Goal: Information Seeking & Learning: Learn about a topic

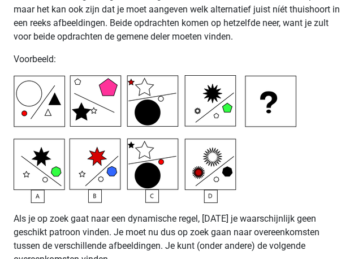
scroll to position [3320, 0]
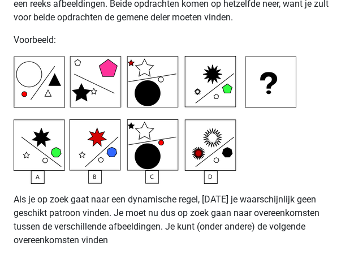
click at [153, 178] on img at bounding box center [155, 120] width 283 height 128
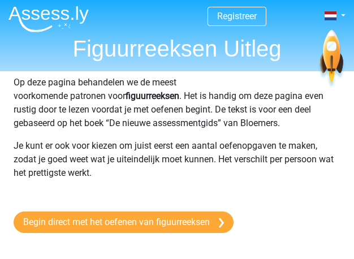
scroll to position [0, 0]
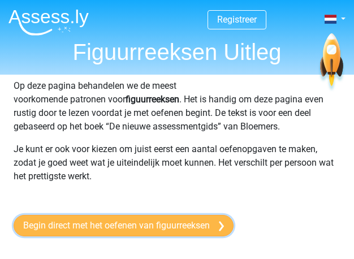
click at [207, 225] on link "Begin direct met het oefenen van figuurreeksen" at bounding box center [124, 226] width 220 height 22
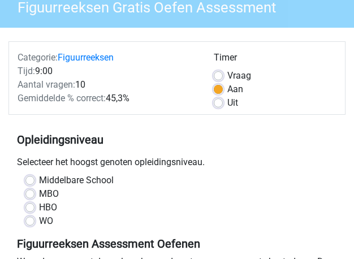
scroll to position [113, 0]
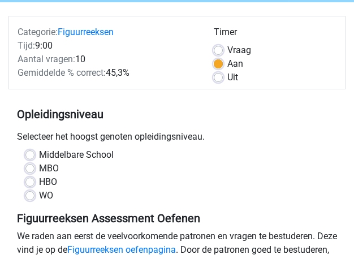
click at [39, 196] on label "WO" at bounding box center [46, 196] width 14 height 14
click at [33, 196] on input "WO" at bounding box center [29, 194] width 9 height 11
radio input "true"
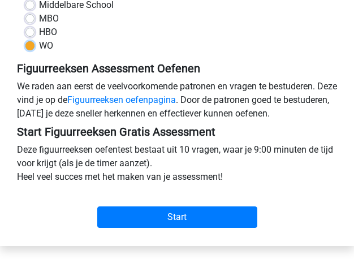
scroll to position [283, 0]
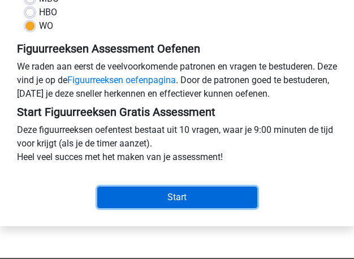
click at [217, 195] on input "Start" at bounding box center [177, 198] width 160 height 22
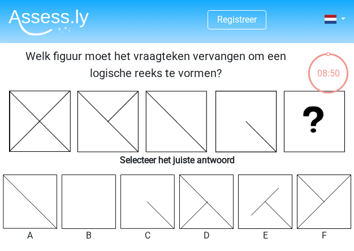
click at [89, 207] on icon at bounding box center [89, 201] width 54 height 54
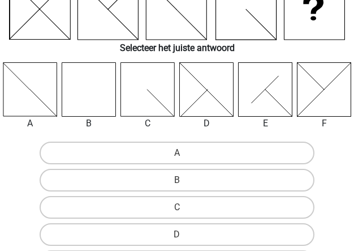
scroll to position [113, 0]
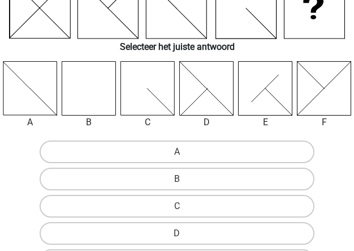
drag, startPoint x: 184, startPoint y: 173, endPoint x: 192, endPoint y: 164, distance: 11.6
click at [185, 173] on label "B" at bounding box center [177, 179] width 275 height 23
click at [185, 179] on input "B" at bounding box center [180, 182] width 7 height 7
radio input "true"
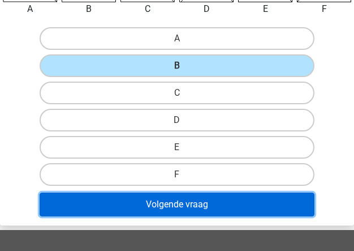
click at [216, 194] on button "Volgende vraag" at bounding box center [177, 204] width 275 height 24
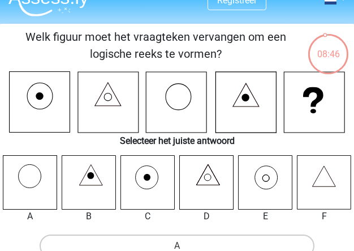
scroll to position [0, 0]
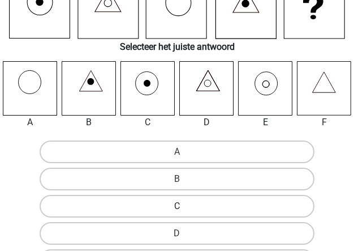
click at [204, 205] on label "C" at bounding box center [177, 206] width 275 height 23
click at [185, 206] on input "C" at bounding box center [180, 209] width 7 height 7
radio input "true"
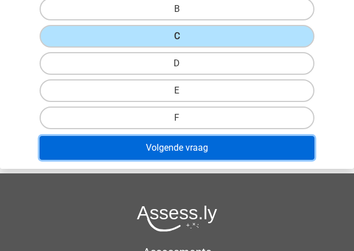
click at [231, 151] on button "Volgende vraag" at bounding box center [177, 148] width 275 height 24
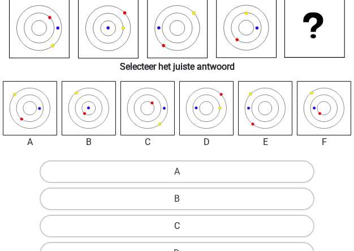
scroll to position [113, 0]
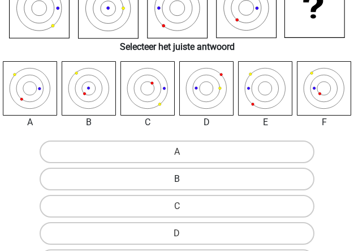
click at [187, 176] on label "B" at bounding box center [177, 179] width 275 height 23
click at [185, 179] on input "B" at bounding box center [180, 182] width 7 height 7
radio input "true"
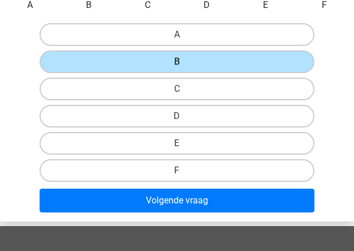
scroll to position [340, 0]
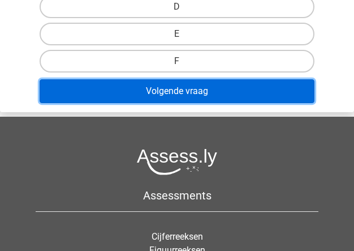
click at [258, 97] on button "Volgende vraag" at bounding box center [177, 91] width 275 height 24
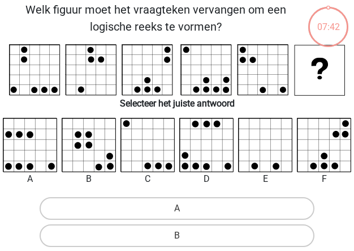
scroll to position [43, 0]
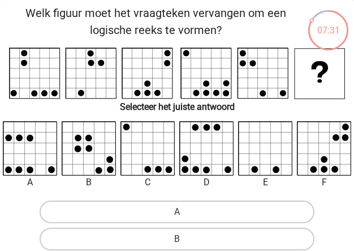
click at [334, 27] on div "07:31" at bounding box center [328, 23] width 42 height 28
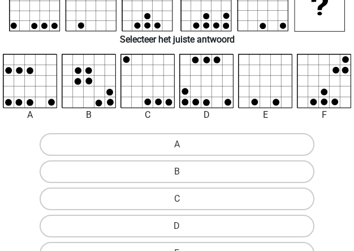
scroll to position [213, 0]
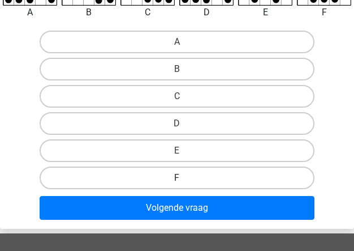
drag, startPoint x: 196, startPoint y: 168, endPoint x: 202, endPoint y: 195, distance: 27.8
click at [196, 168] on label "F" at bounding box center [177, 177] width 275 height 23
click at [185, 178] on input "F" at bounding box center [180, 181] width 7 height 7
radio input "true"
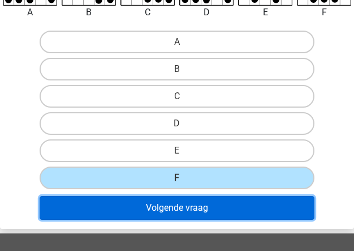
click at [200, 198] on button "Volgende vraag" at bounding box center [177, 208] width 275 height 24
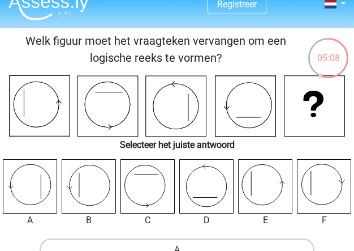
scroll to position [0, 0]
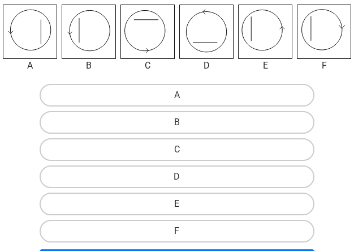
click at [204, 203] on label "E" at bounding box center [177, 203] width 275 height 23
click at [185, 204] on input "E" at bounding box center [180, 207] width 7 height 7
radio input "true"
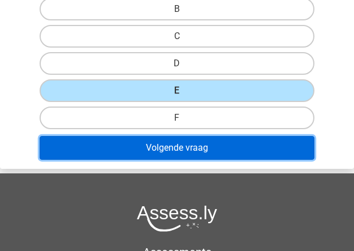
click at [229, 148] on button "Volgende vraag" at bounding box center [177, 148] width 275 height 24
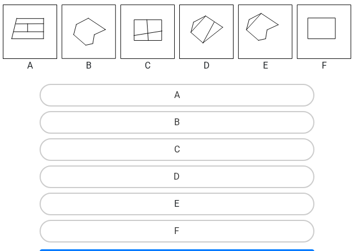
click at [212, 202] on label "E" at bounding box center [177, 203] width 275 height 23
click at [185, 204] on input "E" at bounding box center [180, 207] width 7 height 7
radio input "true"
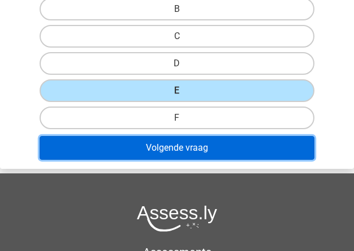
click at [211, 152] on button "Volgende vraag" at bounding box center [177, 148] width 275 height 24
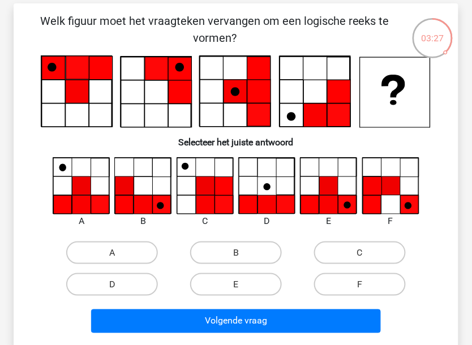
scroll to position [75, 0]
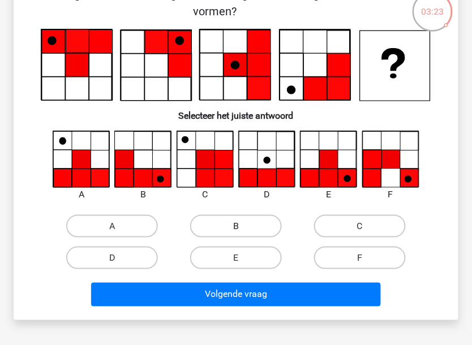
click at [217, 215] on label "B" at bounding box center [236, 226] width 92 height 23
click at [236, 226] on input "B" at bounding box center [239, 229] width 7 height 7
radio input "true"
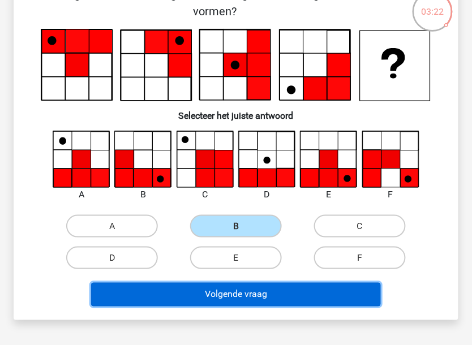
click at [234, 250] on button "Volgende vraag" at bounding box center [236, 295] width 290 height 24
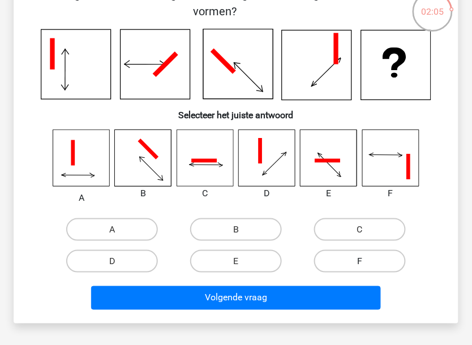
click at [348, 250] on label "F" at bounding box center [360, 261] width 92 height 23
click at [354, 250] on input "F" at bounding box center [363, 265] width 7 height 7
radio input "true"
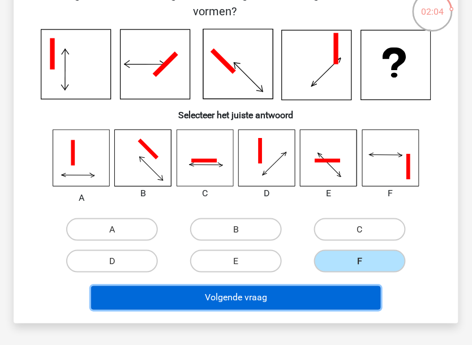
click at [315, 250] on button "Volgende vraag" at bounding box center [236, 298] width 290 height 24
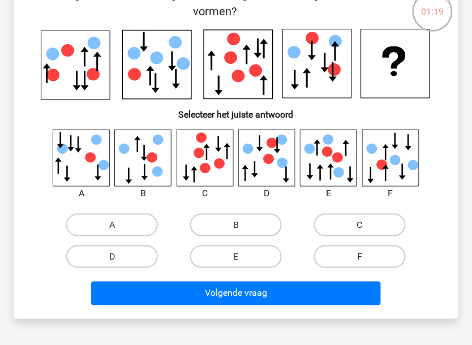
click at [354, 250] on label "F" at bounding box center [360, 257] width 92 height 23
click at [354, 250] on input "F" at bounding box center [363, 260] width 7 height 7
radio input "true"
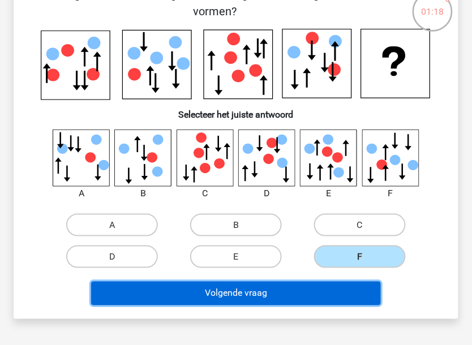
click at [354, 250] on button "Volgende vraag" at bounding box center [236, 294] width 290 height 24
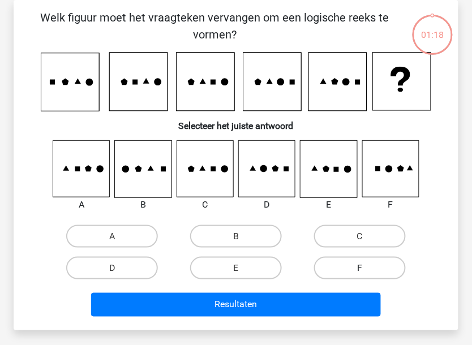
scroll to position [0, 0]
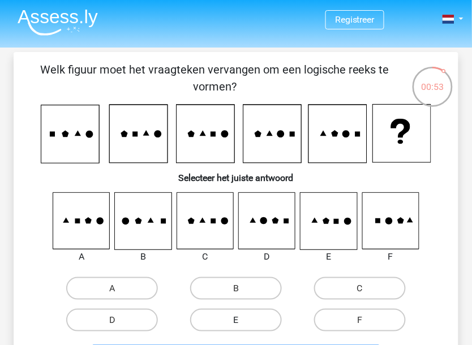
click at [247, 250] on label "E" at bounding box center [236, 320] width 92 height 23
click at [243, 250] on input "E" at bounding box center [239, 323] width 7 height 7
radio input "true"
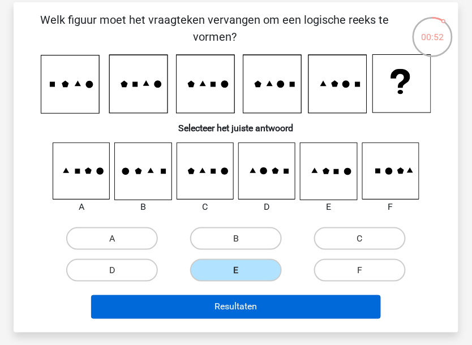
scroll to position [75, 0]
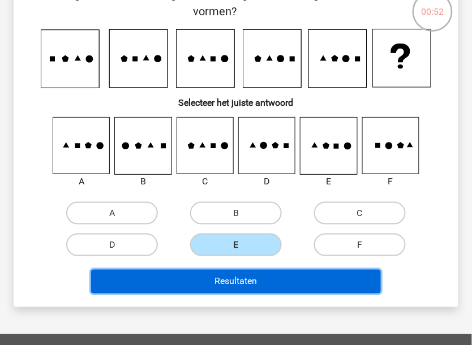
click at [293, 250] on button "Resultaten" at bounding box center [236, 282] width 290 height 24
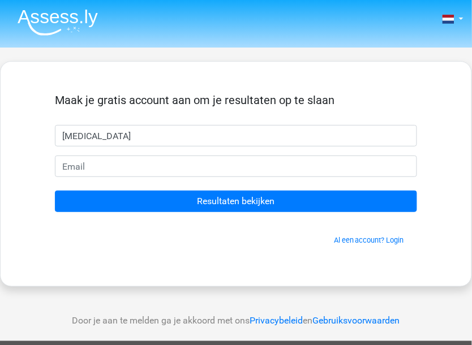
type input "[MEDICAL_DATA]"
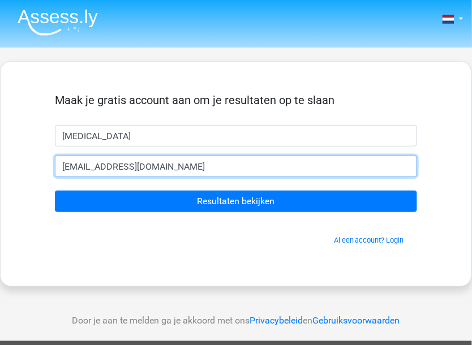
type input "[EMAIL_ADDRESS][DOMAIN_NAME]"
click at [55, 191] on input "Resultaten bekijken" at bounding box center [236, 202] width 362 height 22
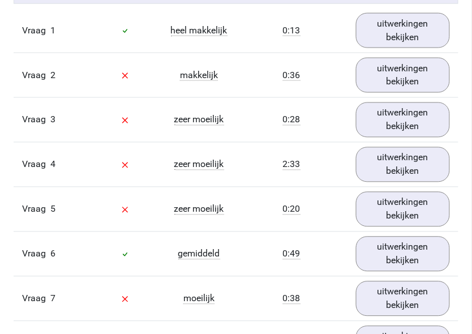
scroll to position [981, 0]
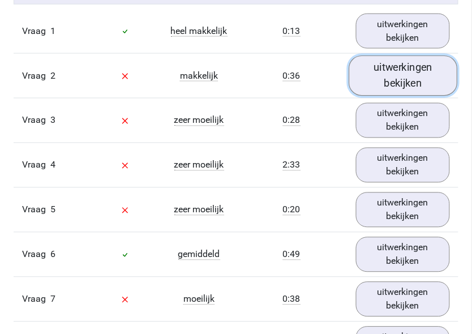
click at [383, 96] on link "uitwerkingen bekijken" at bounding box center [403, 75] width 108 height 40
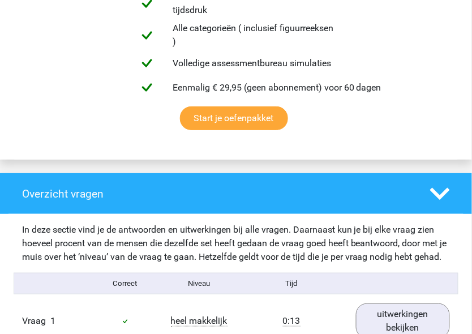
scroll to position [604, 0]
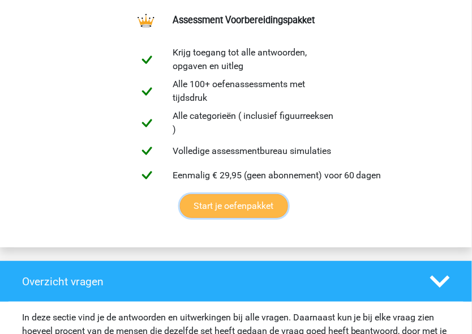
click at [241, 205] on link "Start je oefenpakket" at bounding box center [234, 206] width 108 height 24
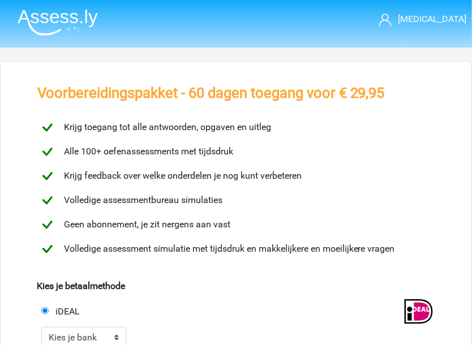
click at [78, 22] on img at bounding box center [58, 22] width 80 height 27
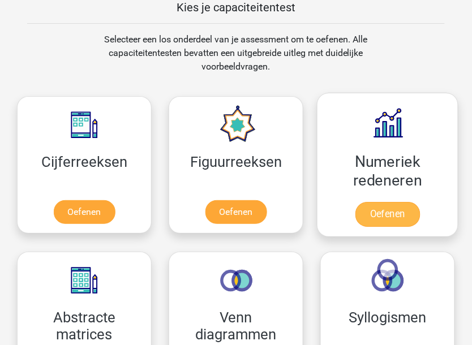
scroll to position [679, 0]
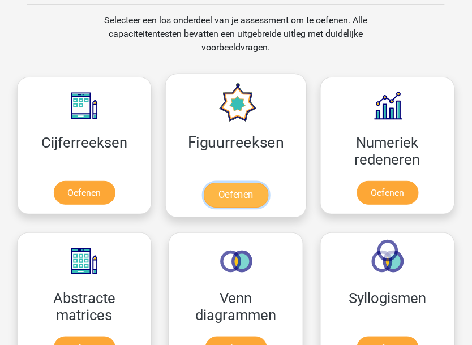
click at [246, 183] on link "Oefenen" at bounding box center [236, 195] width 65 height 25
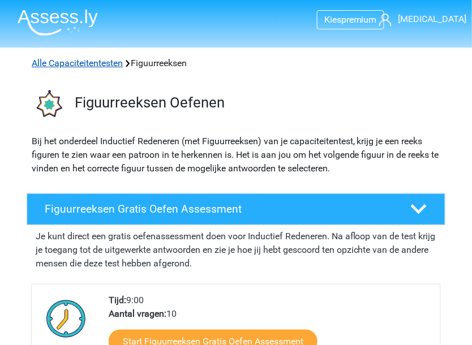
click at [100, 68] on link "Alle Capaciteitentesten" at bounding box center [77, 63] width 91 height 11
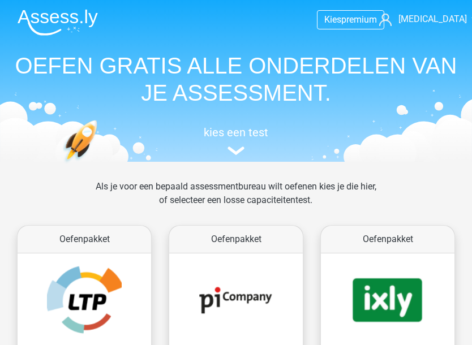
scroll to position [695, 0]
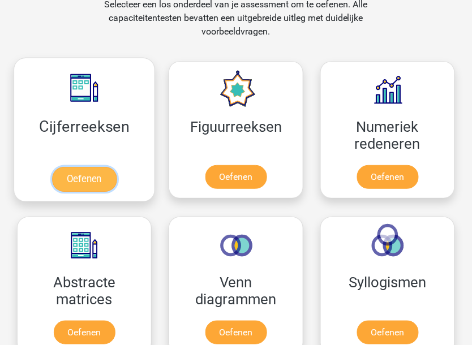
click at [117, 174] on link "Oefenen" at bounding box center [84, 179] width 65 height 25
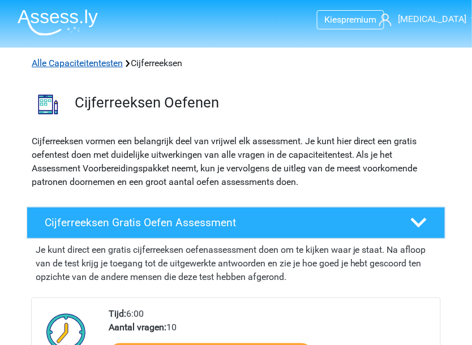
click at [71, 60] on link "Alle Capaciteitentesten" at bounding box center [77, 63] width 91 height 11
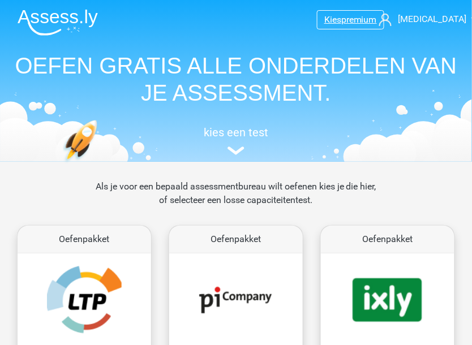
click at [357, 19] on span "premium" at bounding box center [359, 19] width 36 height 11
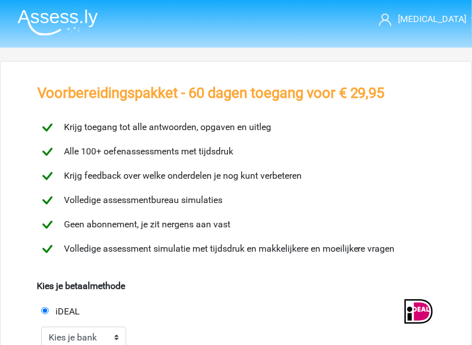
click at [62, 19] on img at bounding box center [58, 22] width 80 height 27
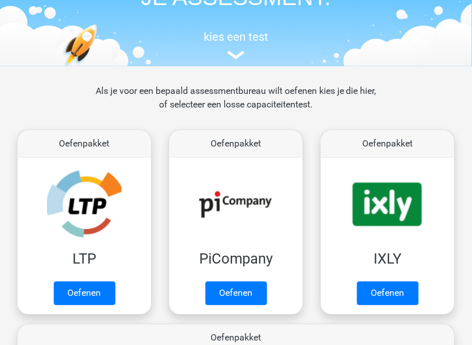
scroll to position [226, 0]
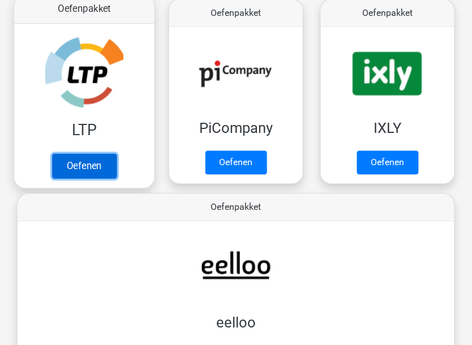
click at [100, 154] on link "Oefenen" at bounding box center [84, 166] width 65 height 25
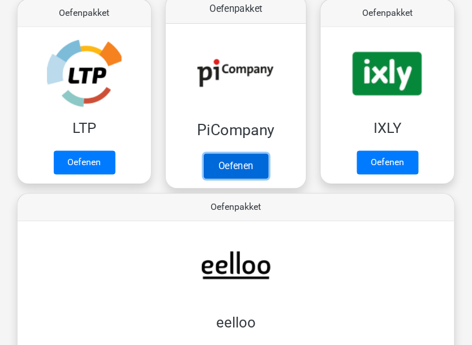
click at [243, 154] on link "Oefenen" at bounding box center [236, 166] width 65 height 25
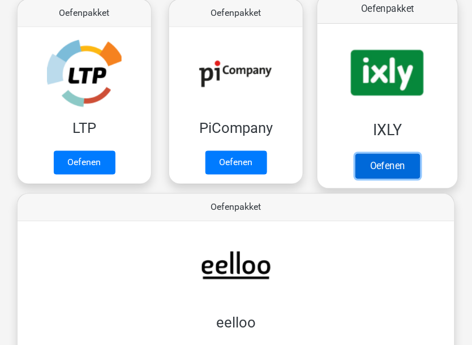
click at [356, 154] on link "Oefenen" at bounding box center [388, 166] width 65 height 25
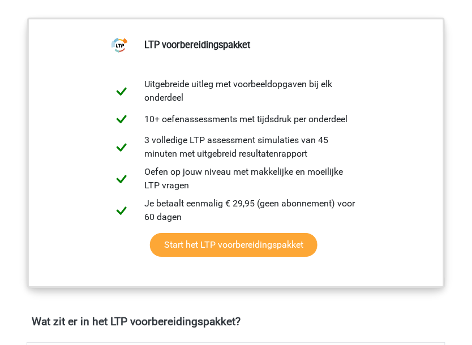
scroll to position [453, 0]
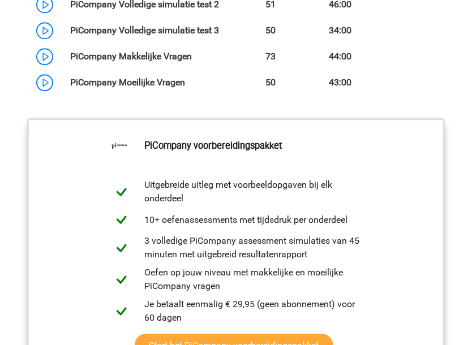
scroll to position [1208, 0]
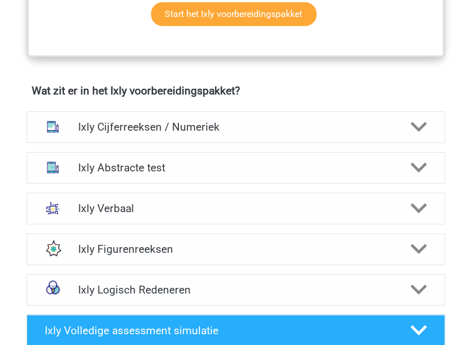
scroll to position [755, 0]
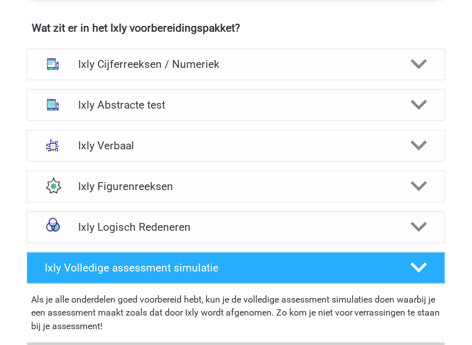
click at [314, 130] on div "Ixly Verbaal Bij het oplossen van Analogieën moet je een relatie tussen twee wo…" at bounding box center [236, 146] width 463 height 41
click at [308, 142] on h4 "Ixly Verbaal" at bounding box center [236, 145] width 316 height 13
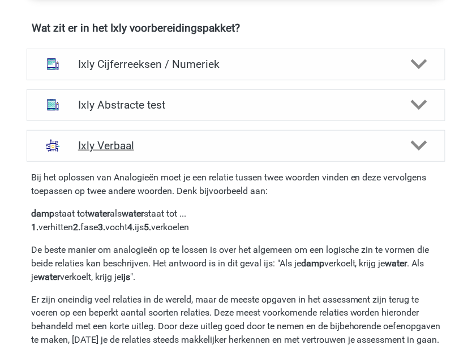
click at [308, 142] on h4 "Ixly Verbaal" at bounding box center [236, 145] width 316 height 13
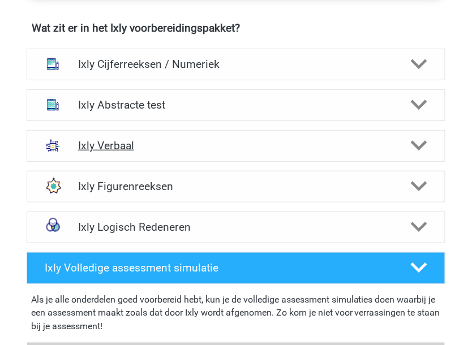
scroll to position [830, 0]
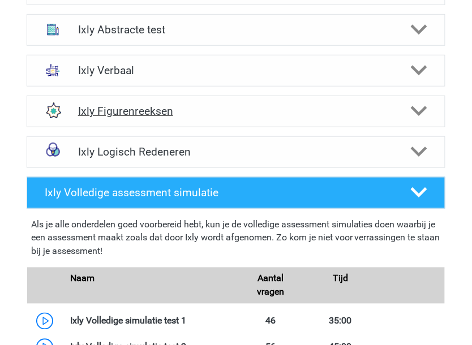
click at [317, 118] on h4 "Ixly Figurenreeksen" at bounding box center [236, 111] width 316 height 13
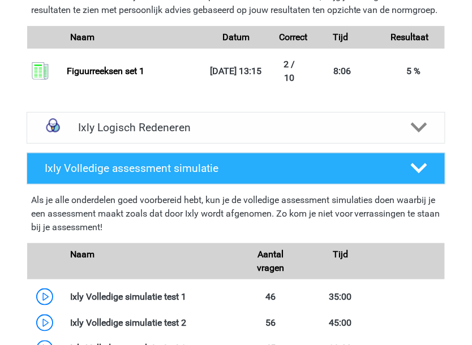
scroll to position [1585, 0]
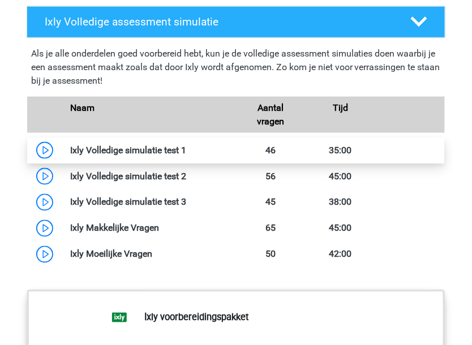
click at [187, 156] on link at bounding box center [187, 150] width 0 height 11
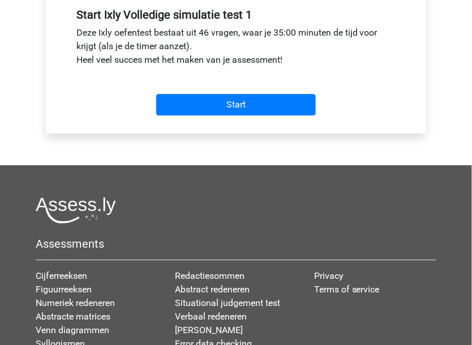
scroll to position [377, 0]
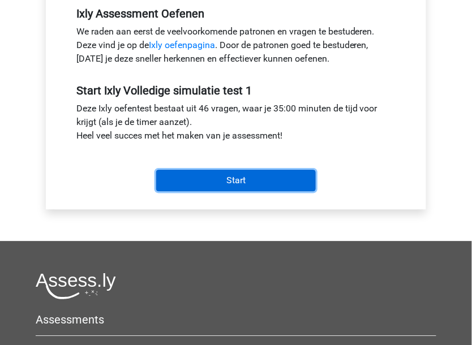
click at [182, 177] on input "Start" at bounding box center [236, 181] width 160 height 22
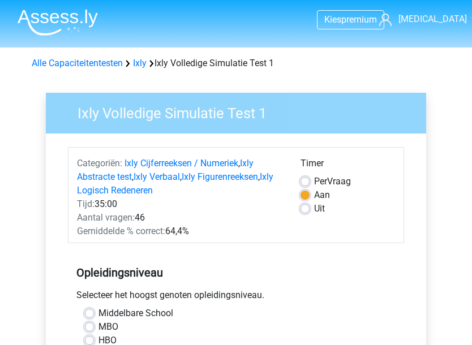
scroll to position [377, 0]
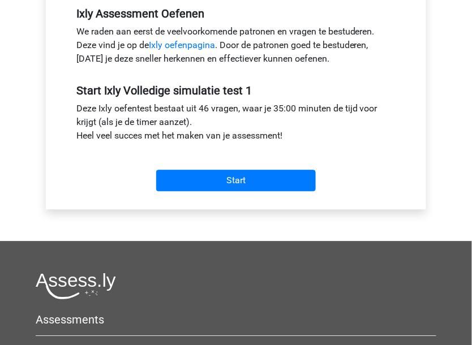
drag, startPoint x: 132, startPoint y: 139, endPoint x: 134, endPoint y: 197, distance: 58.3
drag, startPoint x: 134, startPoint y: 197, endPoint x: 86, endPoint y: 168, distance: 55.9
click at [86, 168] on div "Start" at bounding box center [236, 172] width 336 height 40
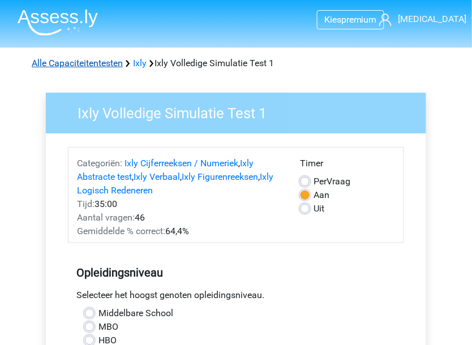
click at [98, 62] on link "Alle Capaciteitentesten" at bounding box center [77, 63] width 91 height 11
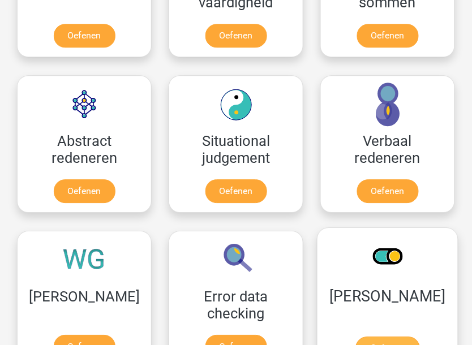
scroll to position [1072, 0]
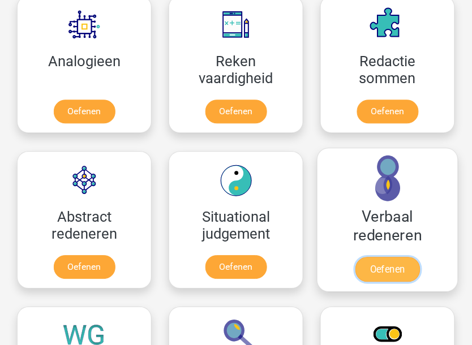
click at [356, 257] on link "Oefenen" at bounding box center [388, 269] width 65 height 25
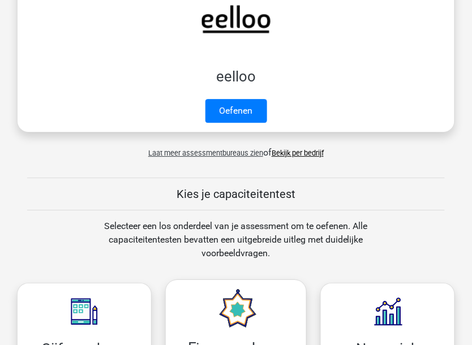
scroll to position [771, 0]
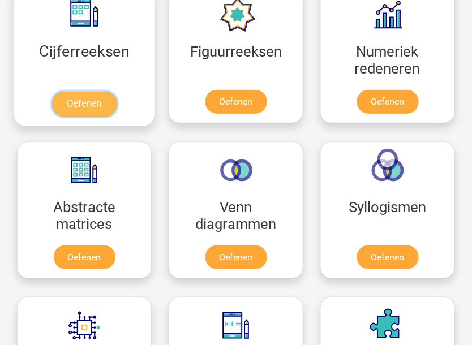
click at [108, 92] on link "Oefenen" at bounding box center [84, 104] width 65 height 25
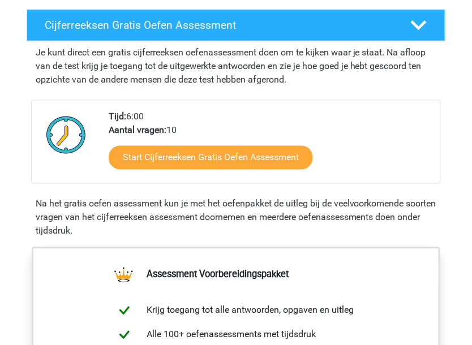
scroll to position [151, 0]
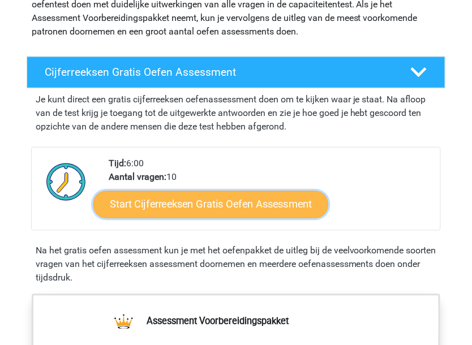
click at [241, 207] on link "Start Cijferreeksen Gratis Oefen Assessment" at bounding box center [210, 204] width 235 height 27
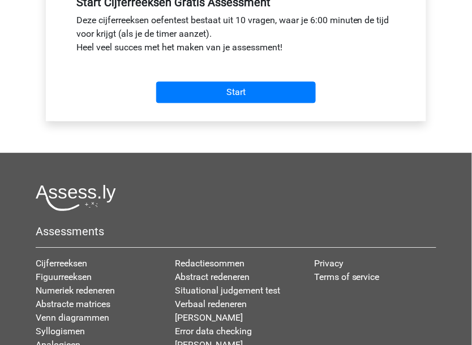
scroll to position [453, 0]
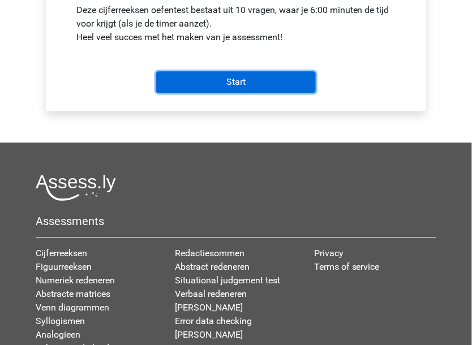
click at [216, 87] on input "Start" at bounding box center [236, 82] width 160 height 22
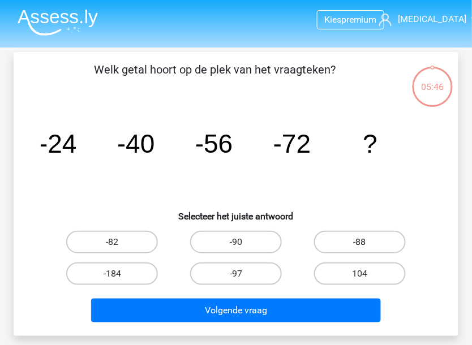
click at [388, 238] on label "-88" at bounding box center [360, 242] width 92 height 23
click at [367, 242] on input "-88" at bounding box center [363, 245] width 7 height 7
radio input "true"
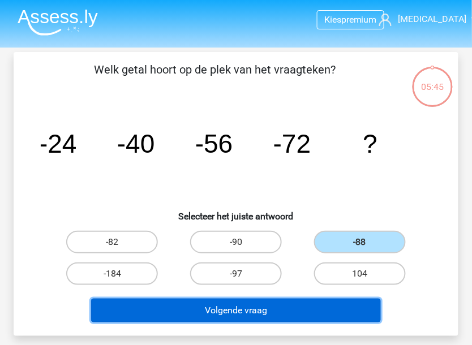
click at [311, 306] on button "Volgende vraag" at bounding box center [236, 311] width 290 height 24
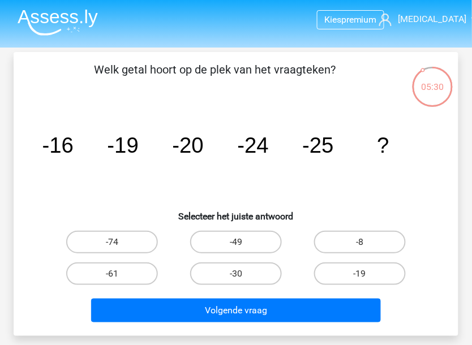
click at [222, 284] on div "-30" at bounding box center [236, 274] width 124 height 32
click at [225, 277] on label "-30" at bounding box center [236, 274] width 92 height 23
click at [236, 277] on input "-30" at bounding box center [239, 277] width 7 height 7
radio input "true"
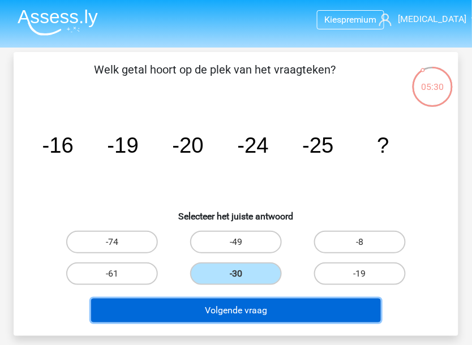
click at [254, 301] on button "Volgende vraag" at bounding box center [236, 311] width 290 height 24
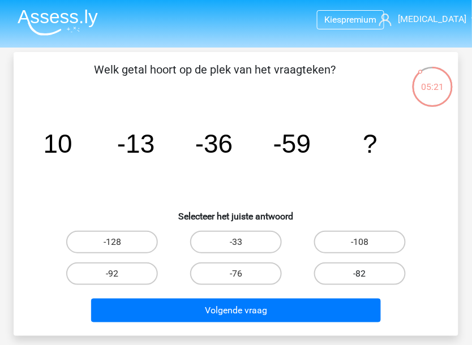
click at [376, 277] on label "-82" at bounding box center [360, 274] width 92 height 23
click at [367, 277] on input "-82" at bounding box center [363, 277] width 7 height 7
radio input "true"
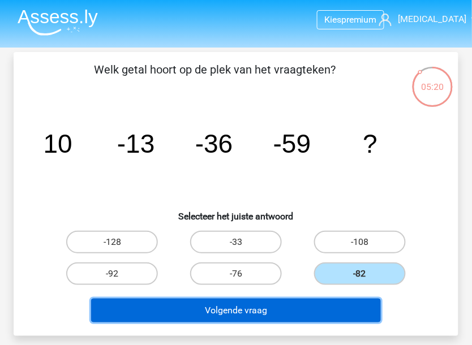
click at [333, 304] on button "Volgende vraag" at bounding box center [236, 311] width 290 height 24
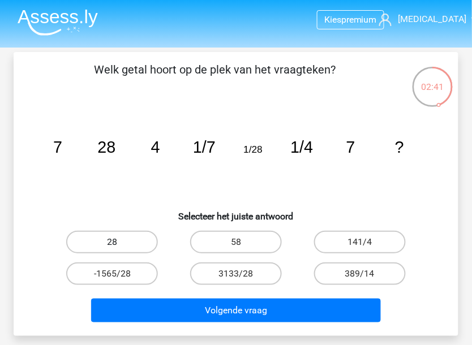
click at [136, 245] on label "28" at bounding box center [112, 242] width 92 height 23
click at [119, 245] on input "28" at bounding box center [115, 245] width 7 height 7
radio input "true"
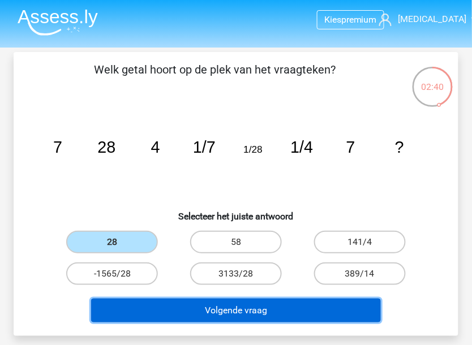
click at [256, 305] on button "Volgende vraag" at bounding box center [236, 311] width 290 height 24
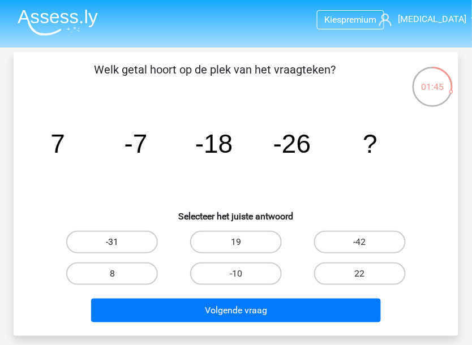
click at [134, 246] on label "-31" at bounding box center [112, 242] width 92 height 23
click at [119, 246] on input "-31" at bounding box center [115, 245] width 7 height 7
radio input "true"
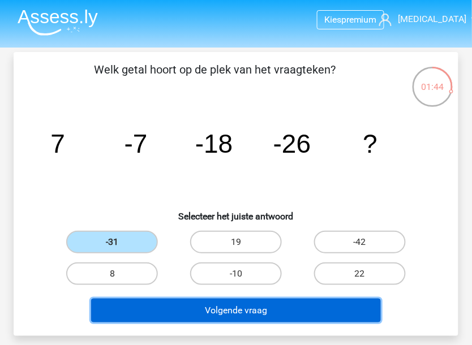
click at [209, 309] on button "Volgende vraag" at bounding box center [236, 311] width 290 height 24
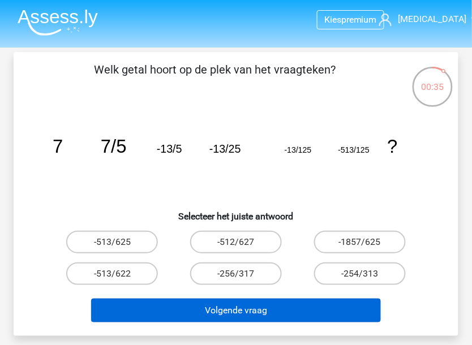
drag, startPoint x: 151, startPoint y: 240, endPoint x: 219, endPoint y: 313, distance: 99.7
click at [152, 242] on label "-513/625" at bounding box center [112, 242] width 92 height 23
click at [119, 242] on input "-513/625" at bounding box center [115, 245] width 7 height 7
radio input "true"
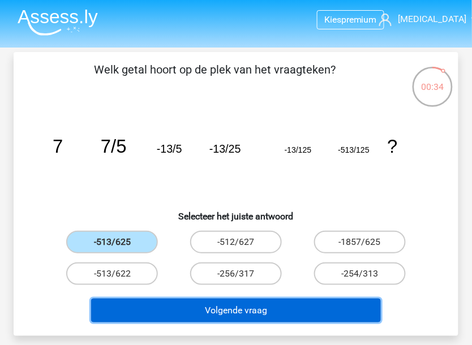
click at [290, 311] on button "Volgende vraag" at bounding box center [236, 311] width 290 height 24
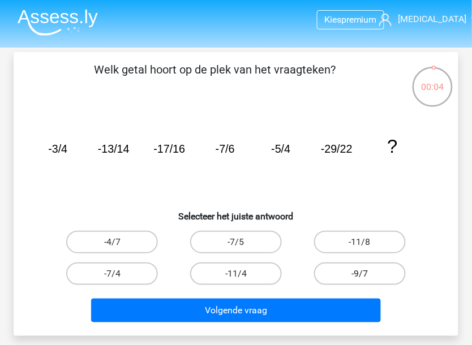
click at [349, 267] on label "-9/7" at bounding box center [360, 274] width 92 height 23
click at [360, 274] on input "-9/7" at bounding box center [363, 277] width 7 height 7
radio input "true"
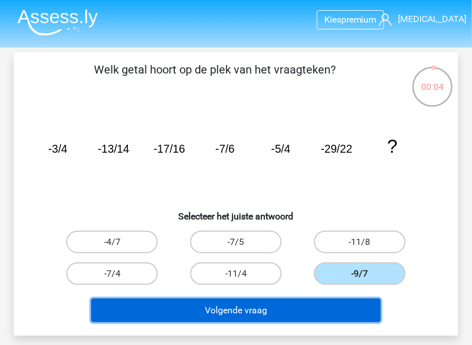
click at [336, 314] on button "Volgende vraag" at bounding box center [236, 311] width 290 height 24
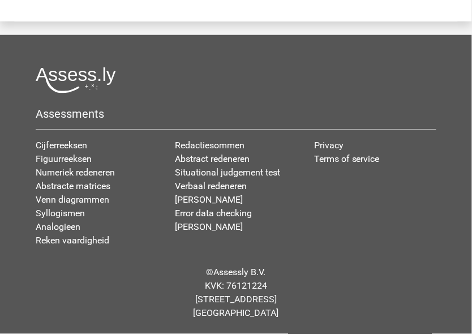
scroll to position [2366, 0]
